Goal: Task Accomplishment & Management: Use online tool/utility

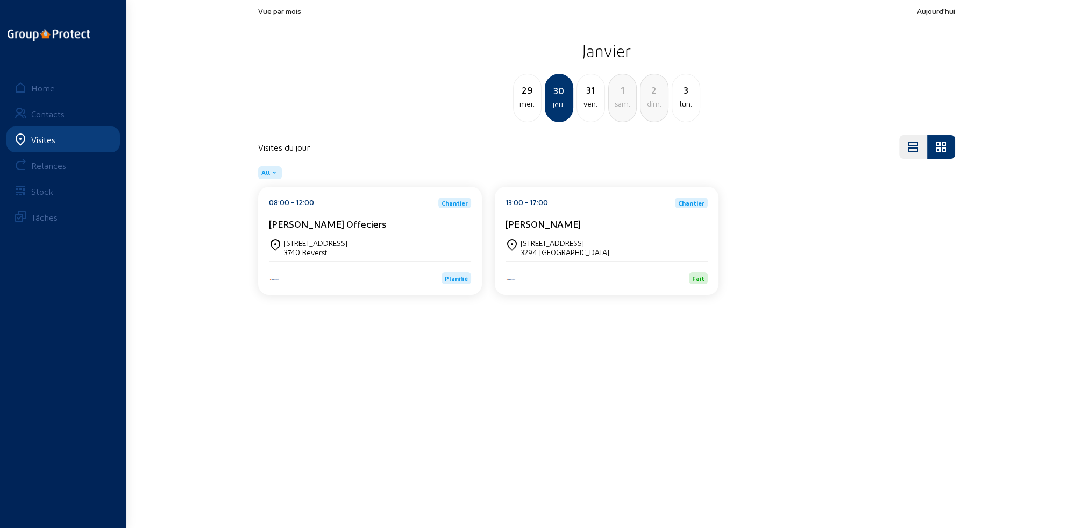
click at [40, 139] on div "Visites" at bounding box center [43, 139] width 24 height 10
click at [44, 88] on div "Home" at bounding box center [43, 88] width 24 height 10
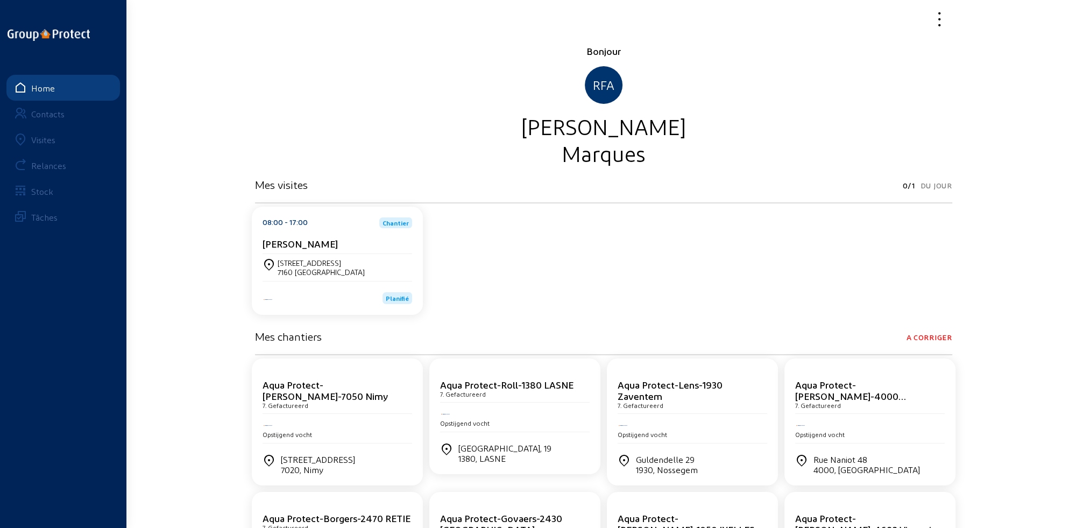
click at [47, 141] on div "Visites" at bounding box center [43, 139] width 24 height 10
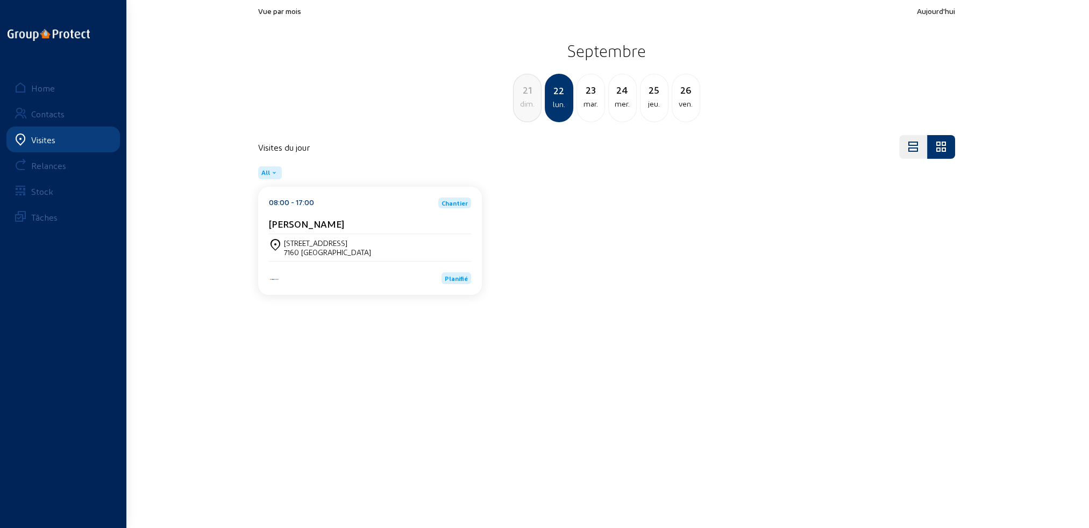
click at [518, 103] on div "dim." at bounding box center [527, 103] width 27 height 13
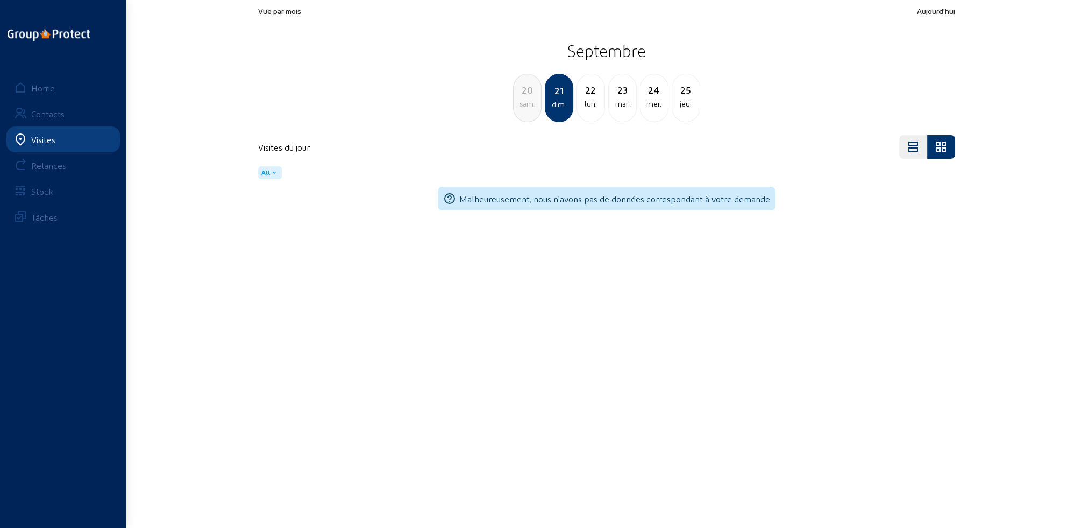
click at [520, 103] on div "sam." at bounding box center [527, 103] width 27 height 13
click at [520, 103] on div "ven." at bounding box center [527, 103] width 27 height 13
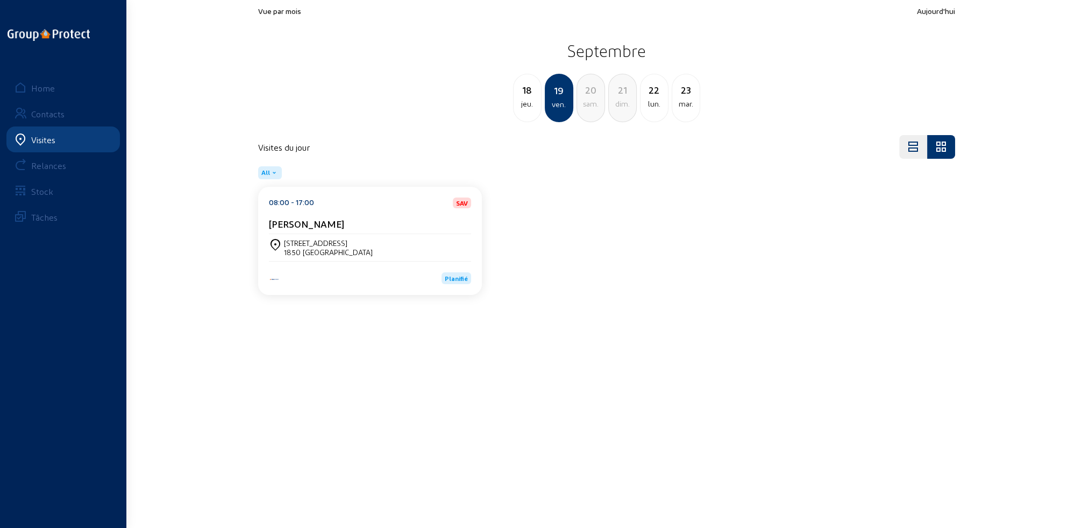
click at [360, 237] on div "Esdoornlaan, 33 1850 [GEOGRAPHIC_DATA]" at bounding box center [370, 247] width 202 height 27
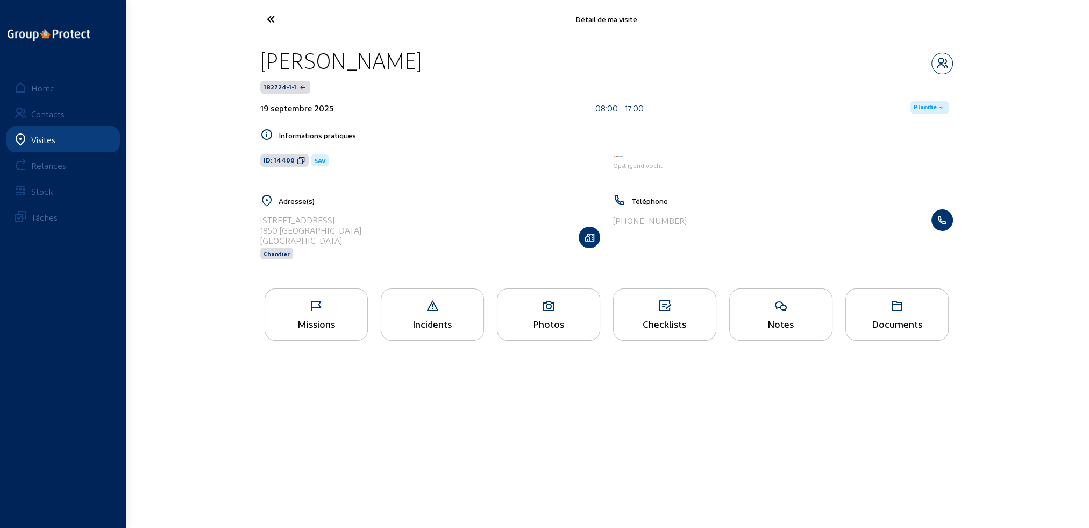
click at [329, 312] on icon at bounding box center [316, 306] width 102 height 13
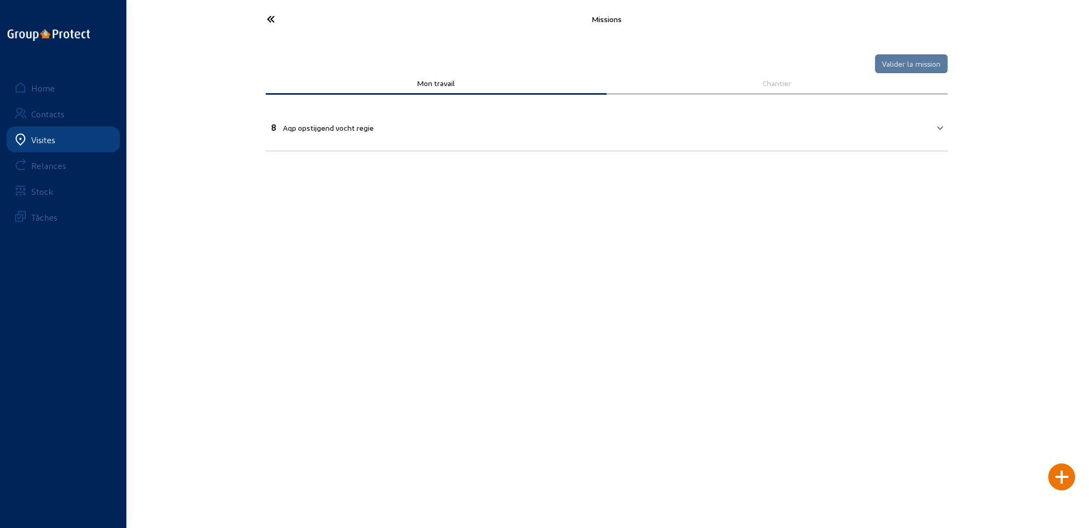
click at [318, 128] on span "Aqp opstijgend vocht regie" at bounding box center [328, 127] width 91 height 9
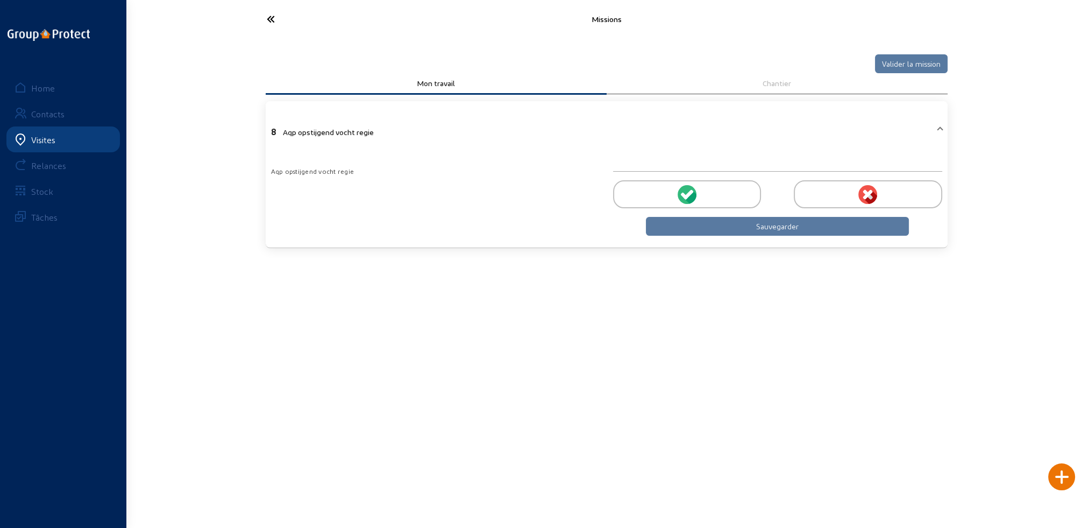
click at [691, 194] on icon at bounding box center [691, 196] width 12 height 13
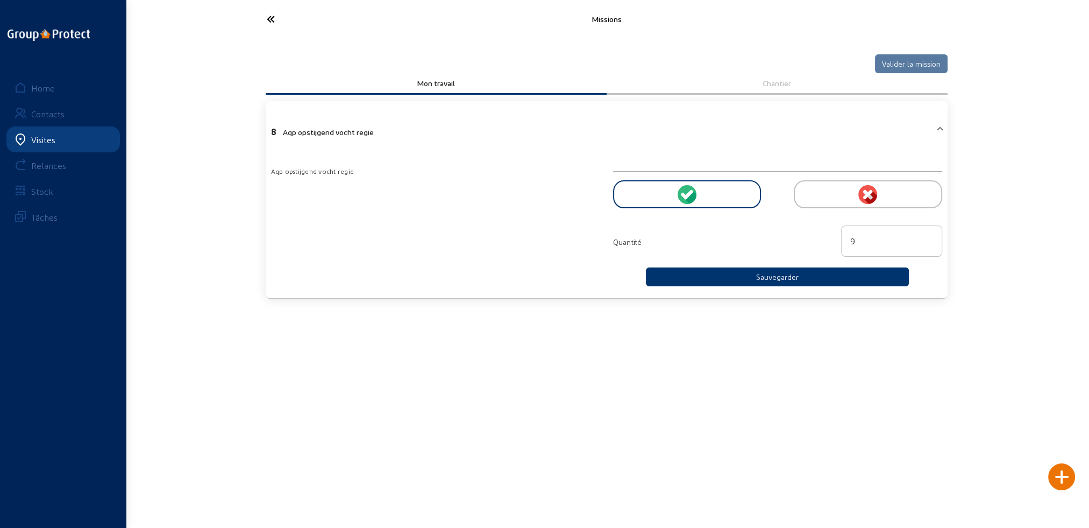
click at [928, 236] on input "9" at bounding box center [891, 241] width 83 height 13
click at [928, 236] on input "10" at bounding box center [891, 241] width 83 height 13
type input "11"
click at [928, 236] on input "11" at bounding box center [891, 241] width 83 height 13
click at [790, 278] on button "Sauvegarder" at bounding box center [778, 276] width 264 height 19
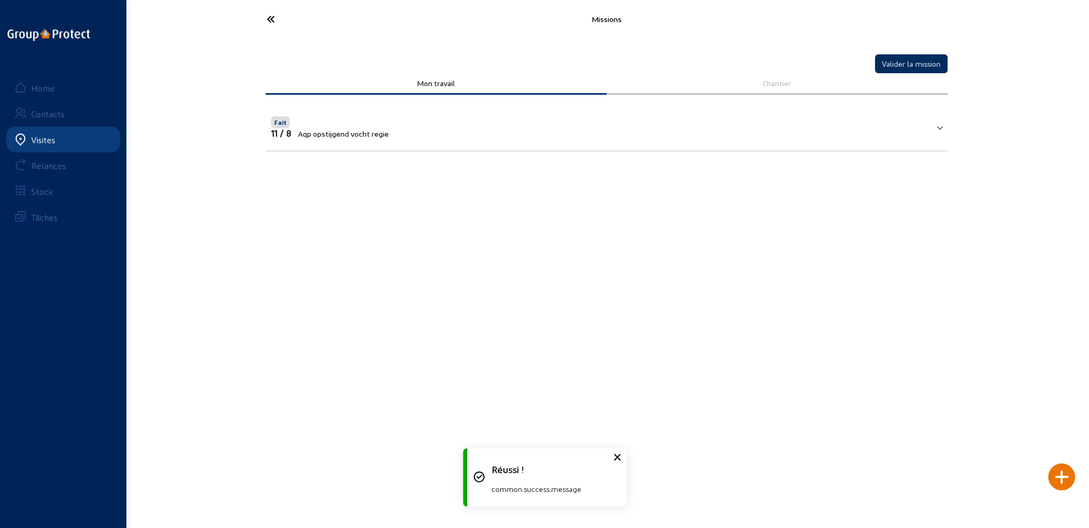
click at [929, 64] on button "Valider la mission" at bounding box center [911, 63] width 73 height 19
click at [273, 15] on icon at bounding box center [310, 19] width 99 height 19
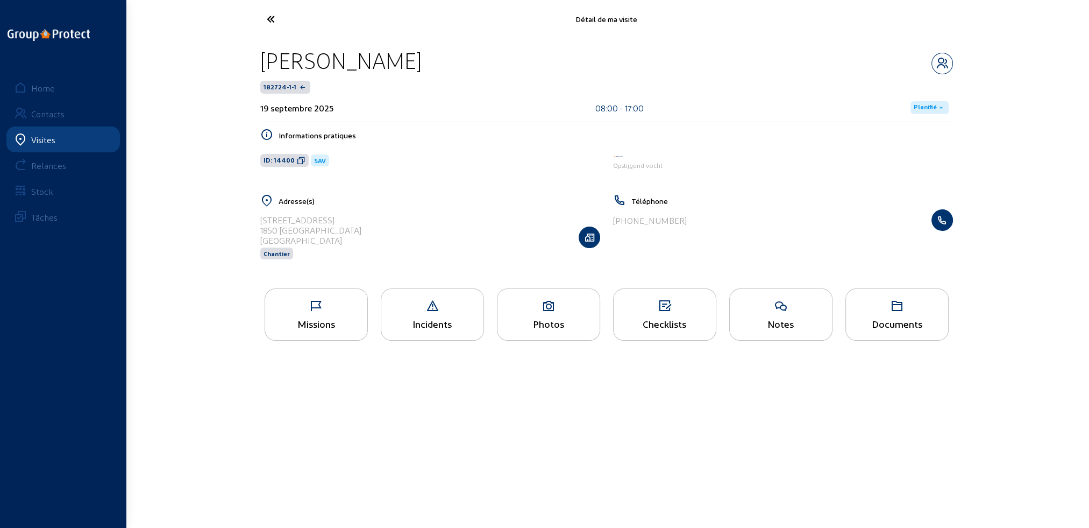
click at [934, 104] on span "Planifié" at bounding box center [925, 107] width 23 height 9
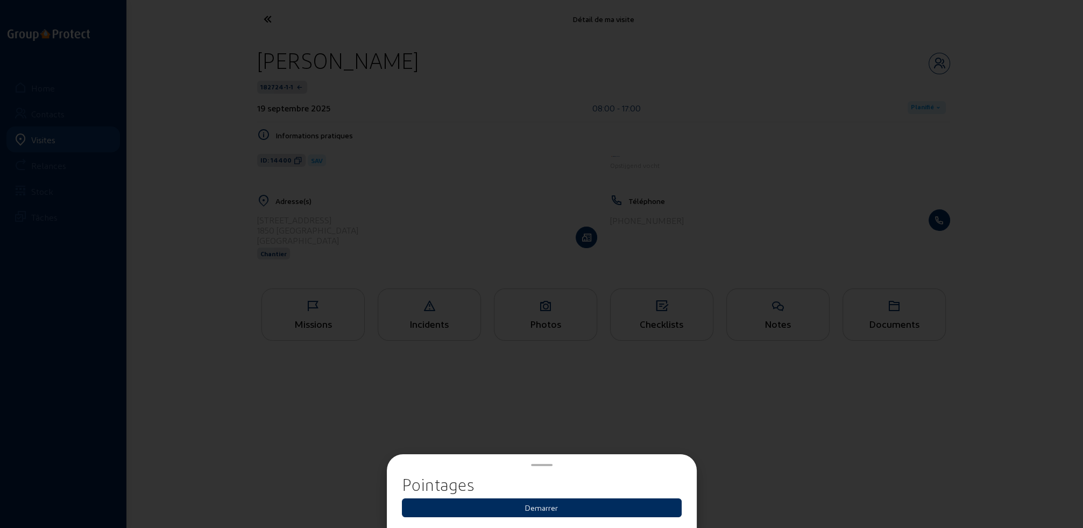
click at [534, 507] on button "Demarrer" at bounding box center [542, 507] width 280 height 19
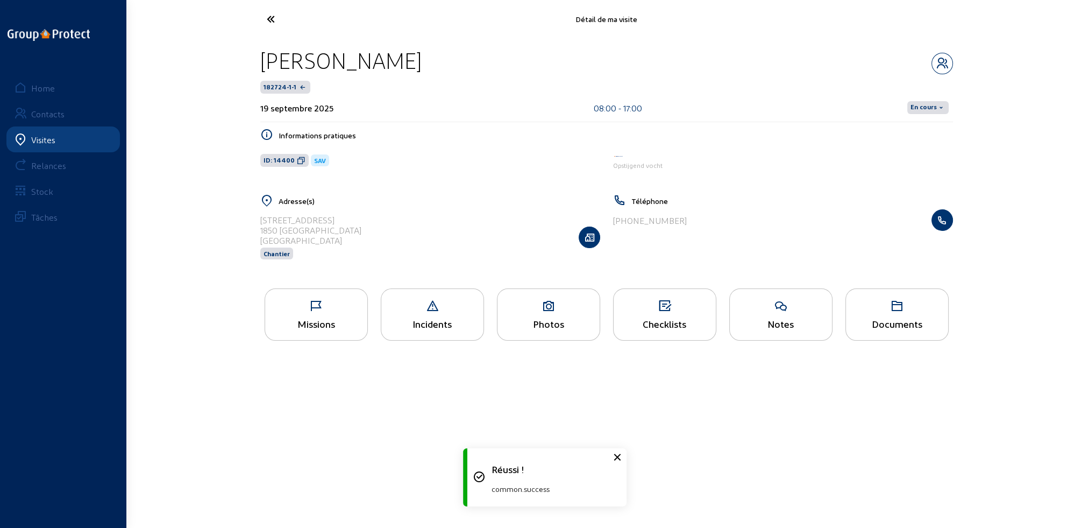
click at [922, 106] on span "En cours" at bounding box center [924, 107] width 26 height 9
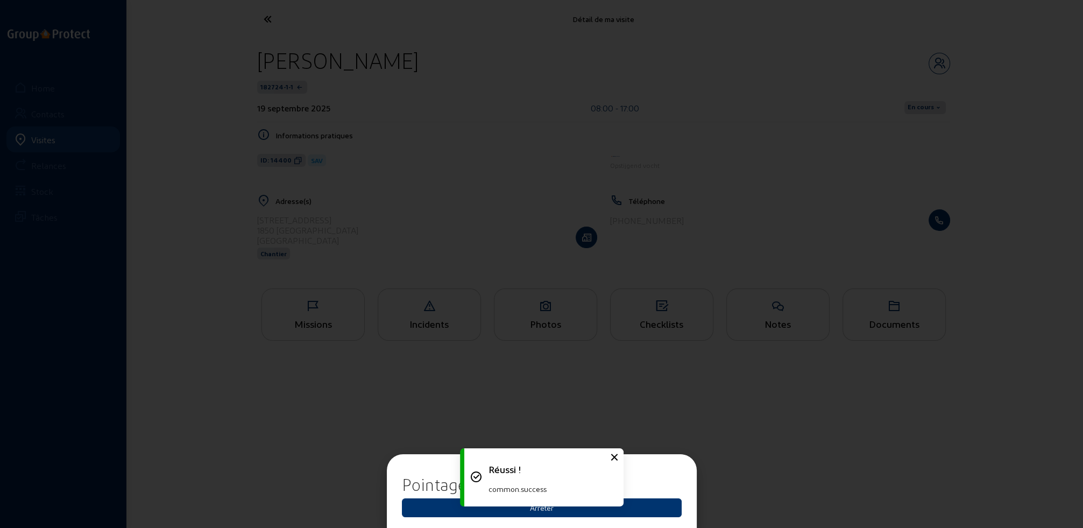
click at [547, 508] on div "Réussi ! common.success" at bounding box center [541, 477] width 161 height 69
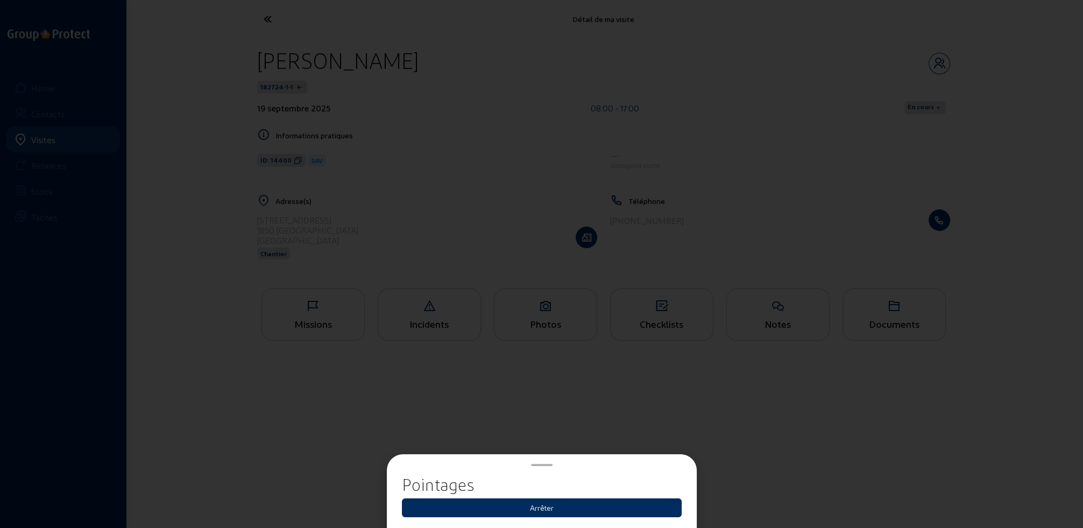
click at [548, 507] on button "Arrêter" at bounding box center [542, 507] width 280 height 19
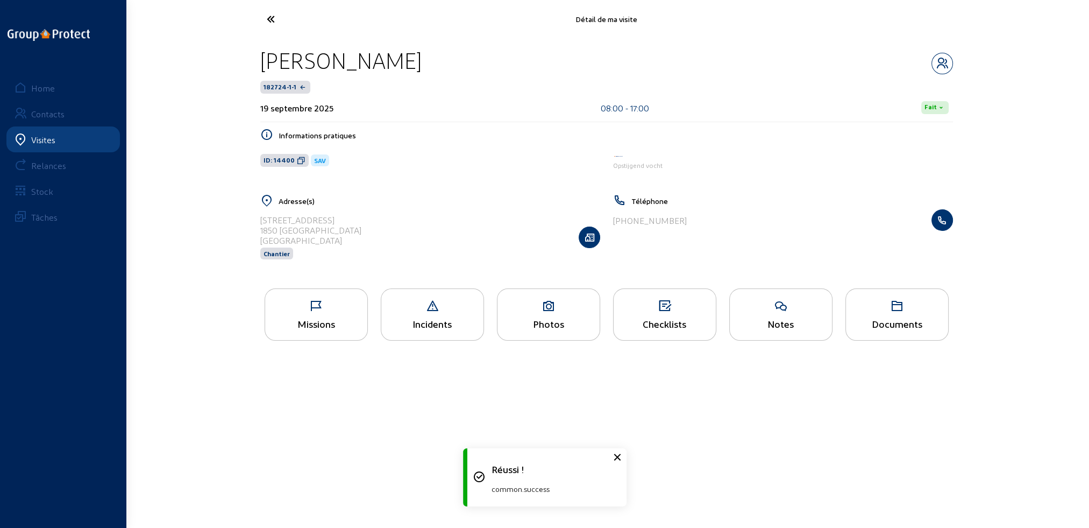
click at [269, 19] on icon at bounding box center [310, 19] width 99 height 19
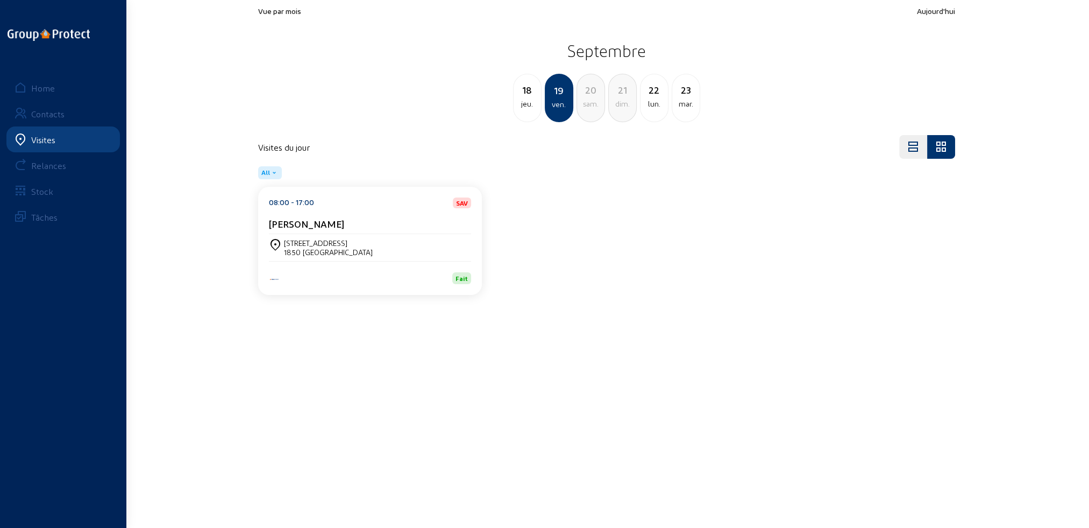
click at [596, 105] on div "sam." at bounding box center [590, 103] width 27 height 13
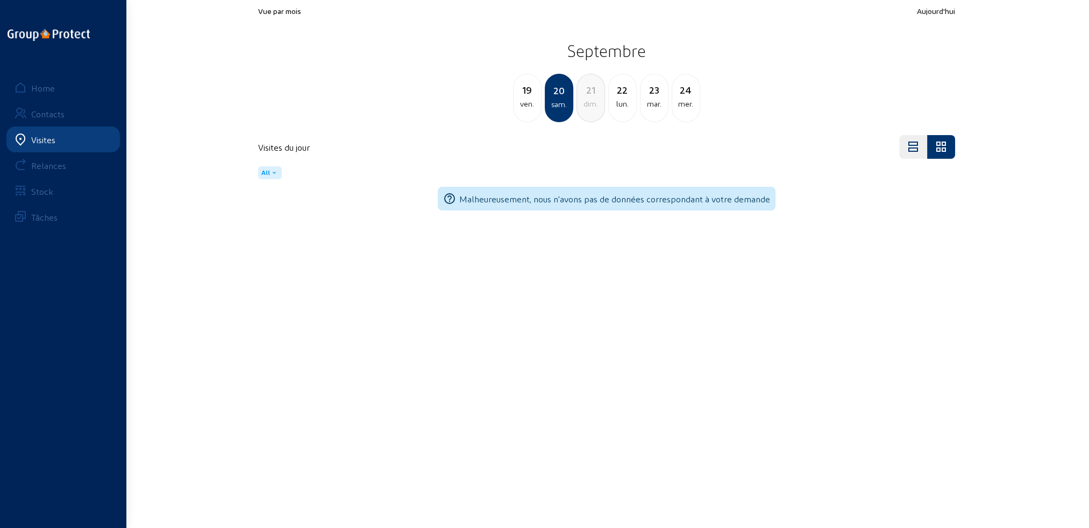
click at [626, 106] on div "lun." at bounding box center [622, 103] width 27 height 13
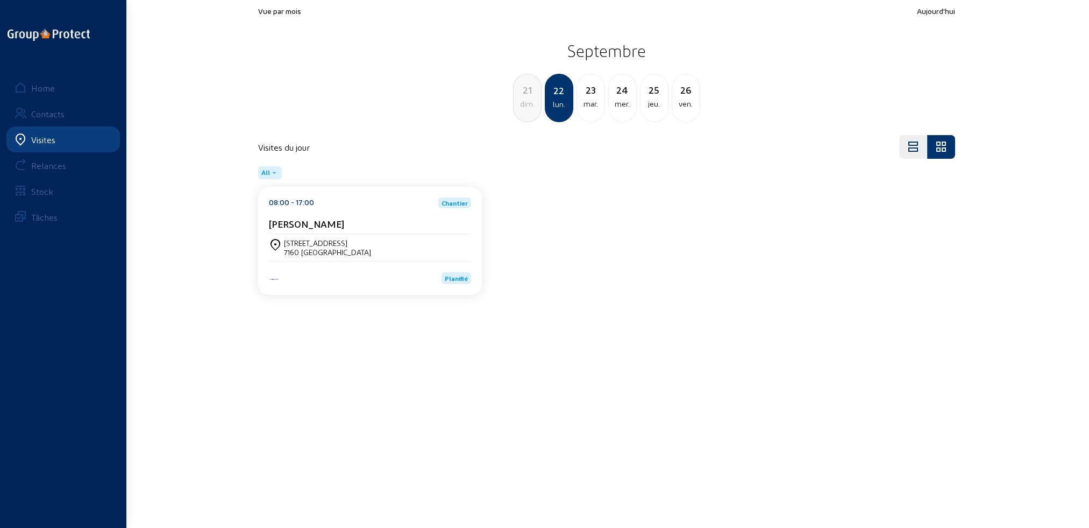
click at [597, 109] on div "mar." at bounding box center [590, 103] width 27 height 13
click at [598, 108] on div "mer." at bounding box center [590, 103] width 27 height 13
click at [530, 103] on div "mar." at bounding box center [527, 103] width 27 height 13
click at [530, 103] on div "lun." at bounding box center [527, 103] width 27 height 13
click at [408, 250] on div "[STREET_ADDRESS]" at bounding box center [370, 247] width 202 height 18
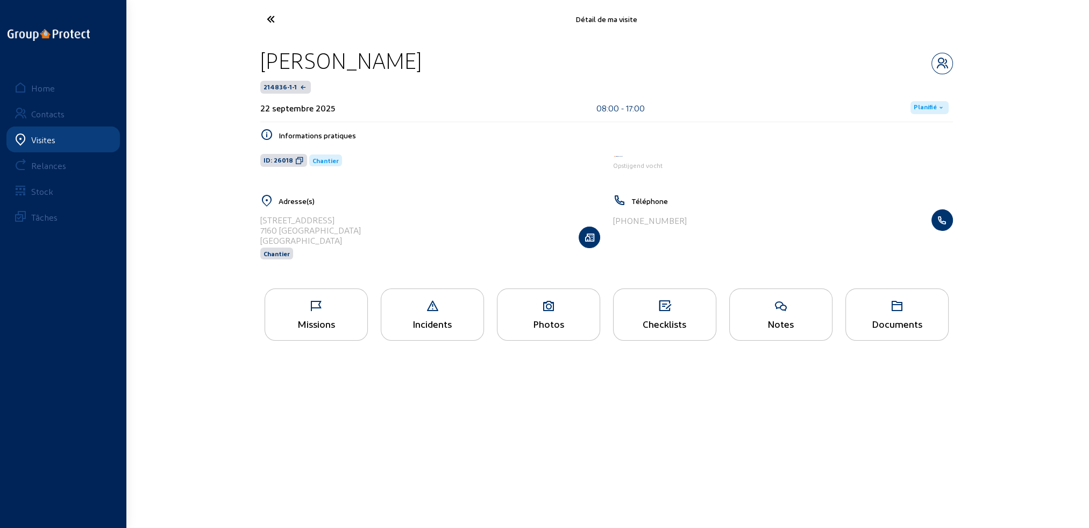
drag, startPoint x: 260, startPoint y: 219, endPoint x: 342, endPoint y: 219, distance: 81.8
click at [342, 219] on div "[STREET_ADDRESS]" at bounding box center [310, 220] width 101 height 10
copy div "[STREET_ADDRESS]"
drag, startPoint x: 260, startPoint y: 230, endPoint x: 398, endPoint y: 232, distance: 137.2
click at [398, 232] on div "[STREET_ADDRESS] Chantier" at bounding box center [430, 236] width 340 height 55
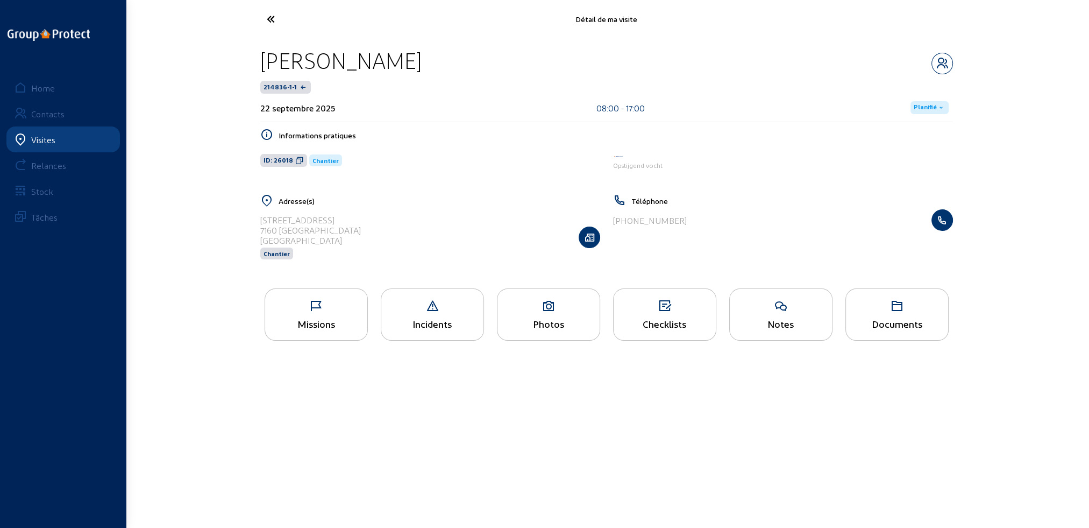
copy div "7160 [GEOGRAPHIC_DATA]"
drag, startPoint x: 261, startPoint y: 55, endPoint x: 435, endPoint y: 60, distance: 173.3
click at [435, 60] on div "[PERSON_NAME]" at bounding box center [606, 60] width 693 height 27
copy div "[PERSON_NAME]"
click at [535, 320] on div "Photos" at bounding box center [549, 323] width 102 height 11
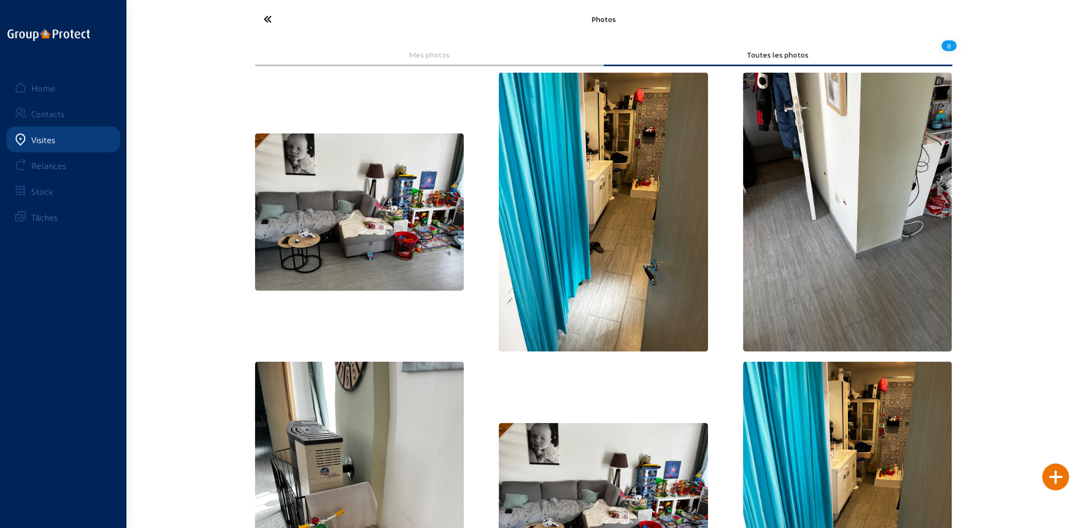
click at [265, 15] on icon at bounding box center [307, 19] width 99 height 19
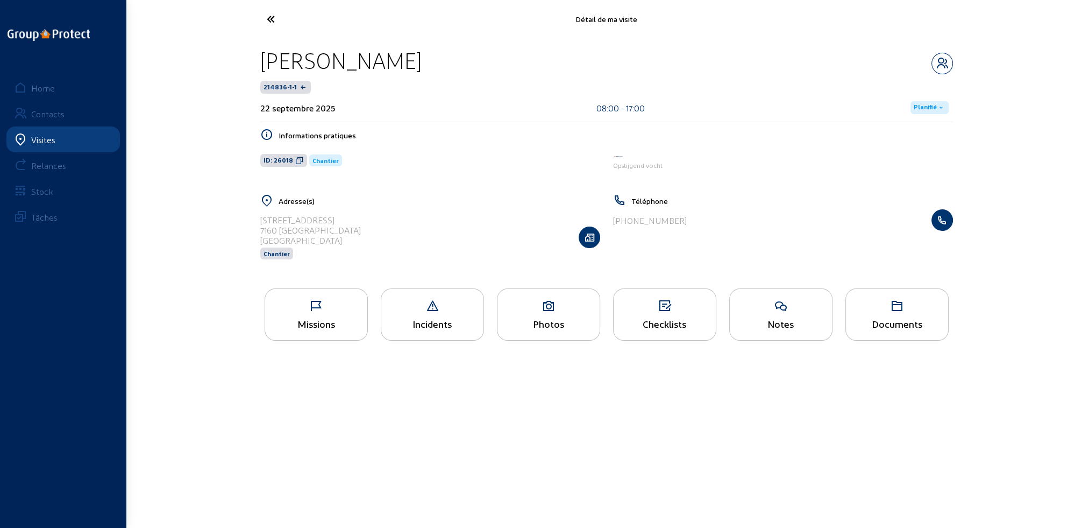
click at [876, 318] on div "Documents" at bounding box center [897, 323] width 102 height 11
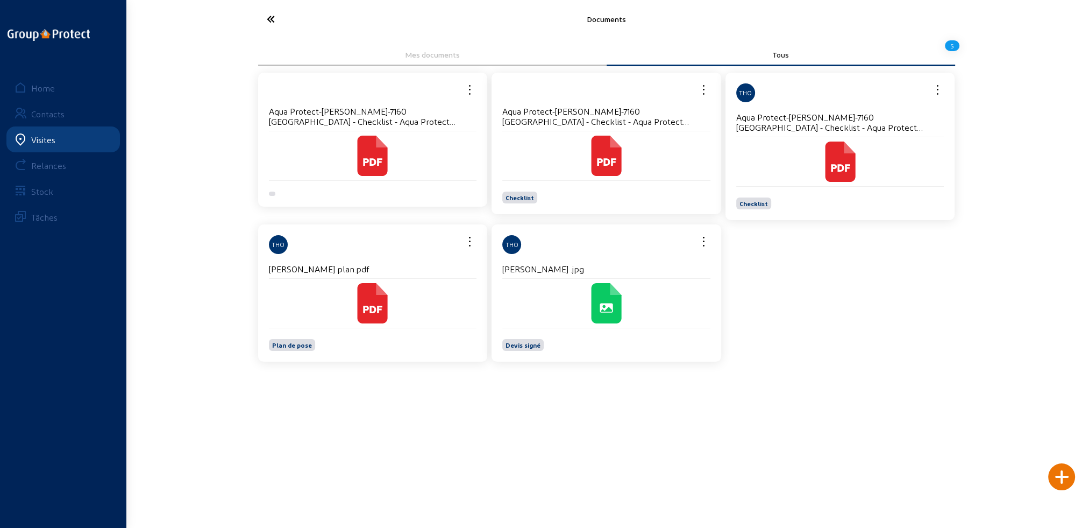
click at [386, 279] on div at bounding box center [373, 303] width 208 height 49
click at [361, 309] on icon at bounding box center [373, 303] width 30 height 40
click at [273, 17] on icon at bounding box center [310, 19] width 99 height 19
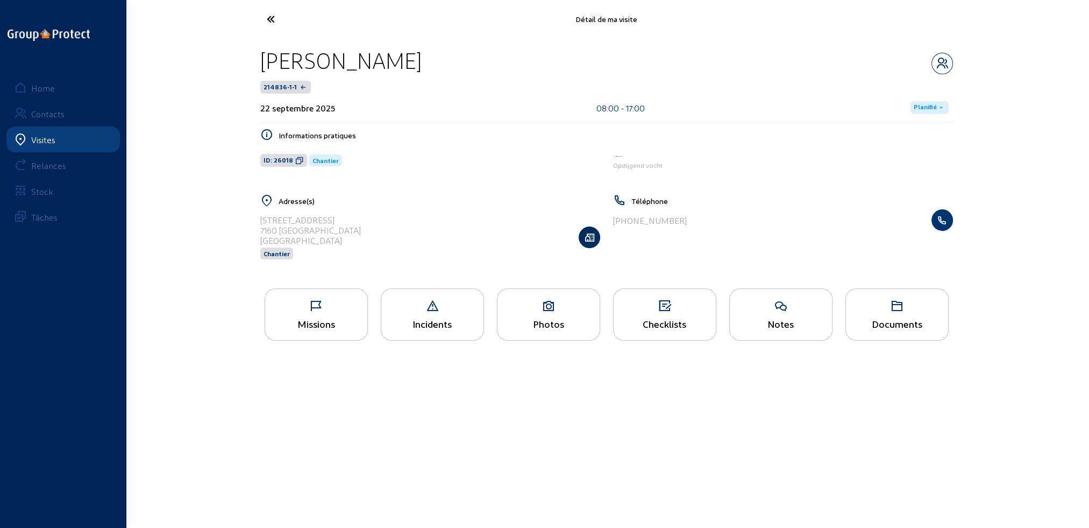
click at [590, 237] on icon "button" at bounding box center [589, 237] width 20 height 11
